Goal: Task Accomplishment & Management: Manage account settings

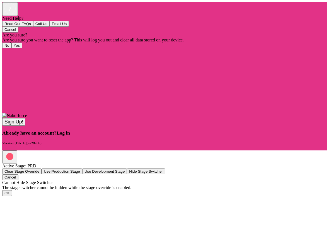
click at [70, 136] on span "Log in" at bounding box center [63, 133] width 13 height 6
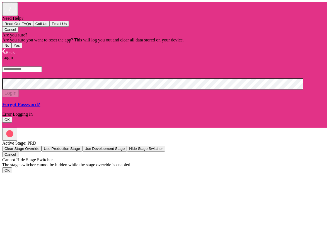
click at [42, 72] on input "text" at bounding box center [22, 70] width 40 height 6
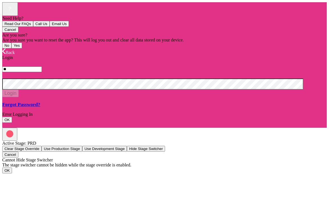
type input "*"
type input "**********"
click at [19, 97] on button "Login" at bounding box center [10, 94] width 16 height 8
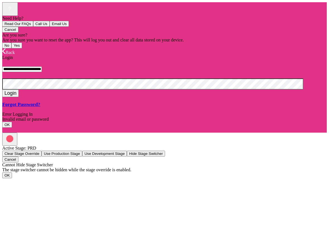
click at [12, 126] on button "OK" at bounding box center [7, 125] width 10 height 6
click at [6, 48] on icon at bounding box center [3, 51] width 3 height 6
